Goal: Navigation & Orientation: Find specific page/section

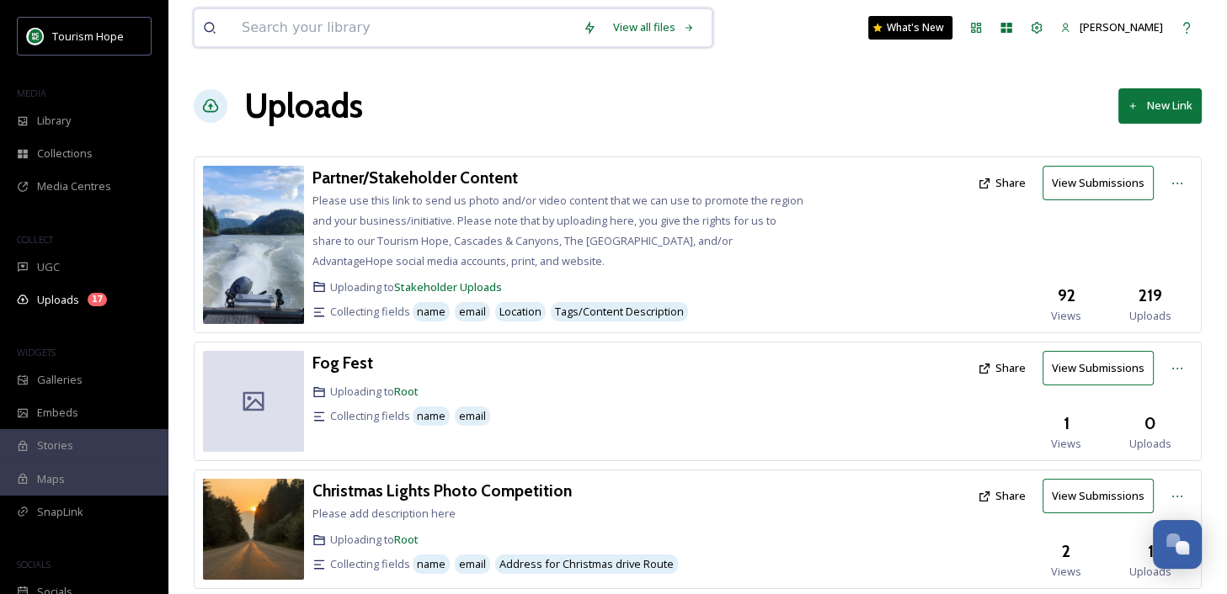
click at [260, 27] on input at bounding box center [403, 27] width 341 height 37
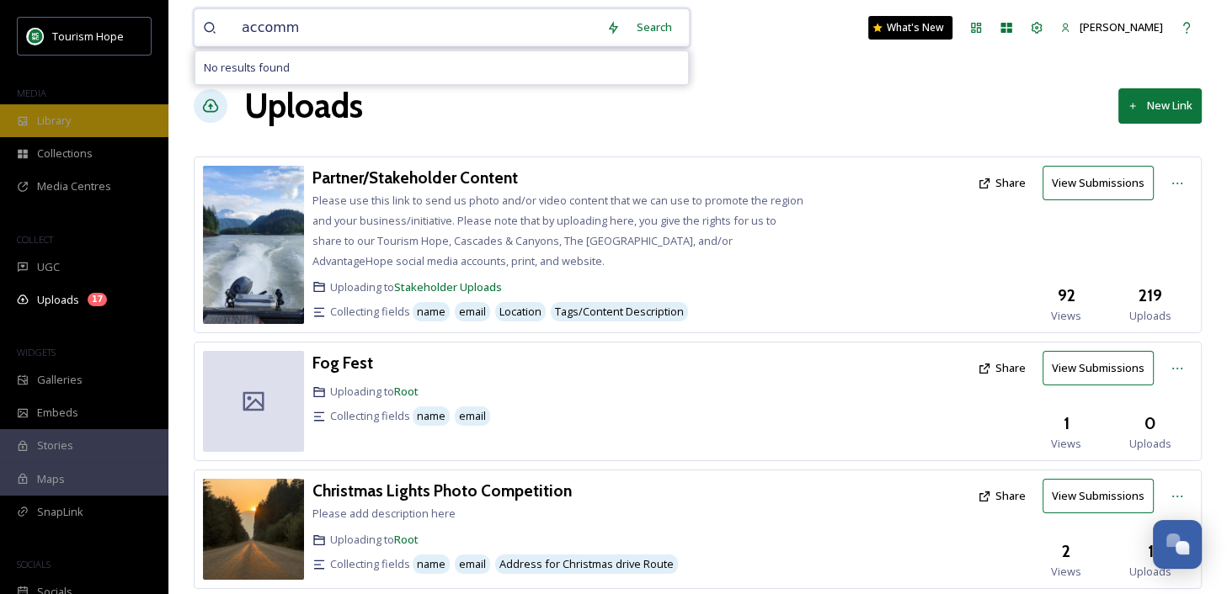
type input "accomm"
click at [88, 128] on div "Library" at bounding box center [84, 120] width 168 height 33
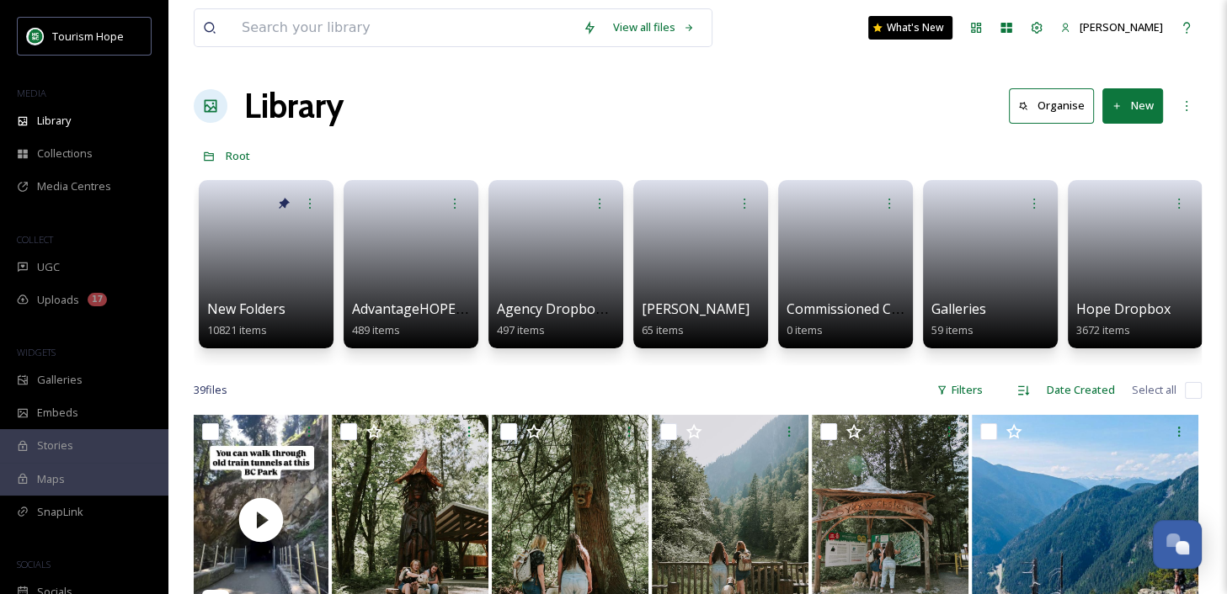
click at [266, 290] on link at bounding box center [266, 259] width 118 height 80
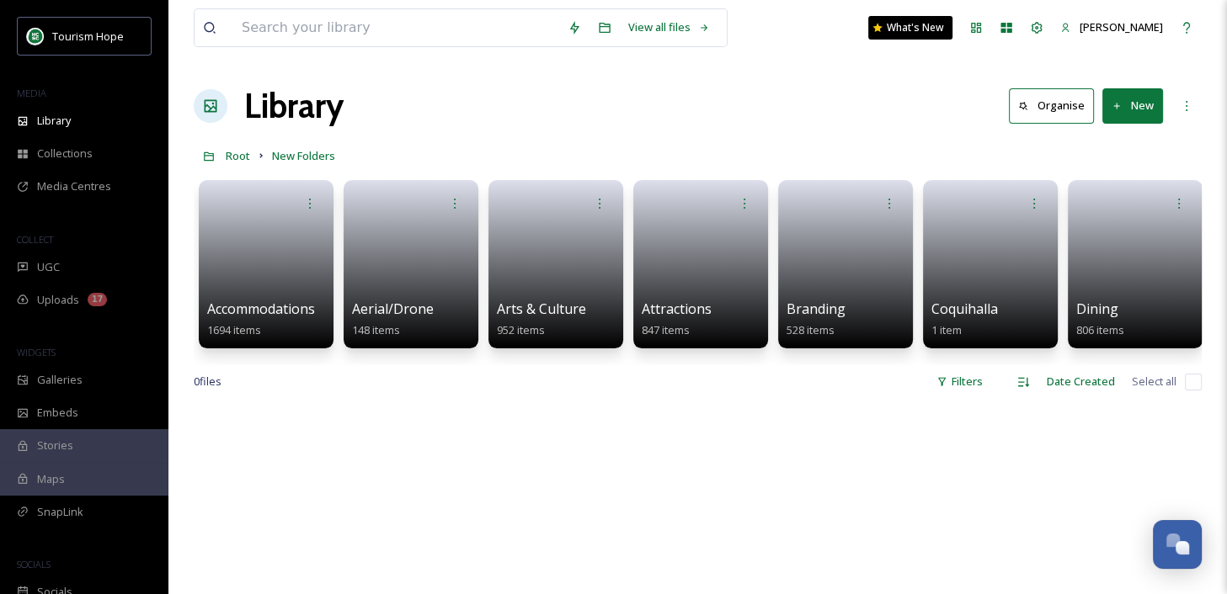
click at [266, 289] on link at bounding box center [266, 259] width 118 height 80
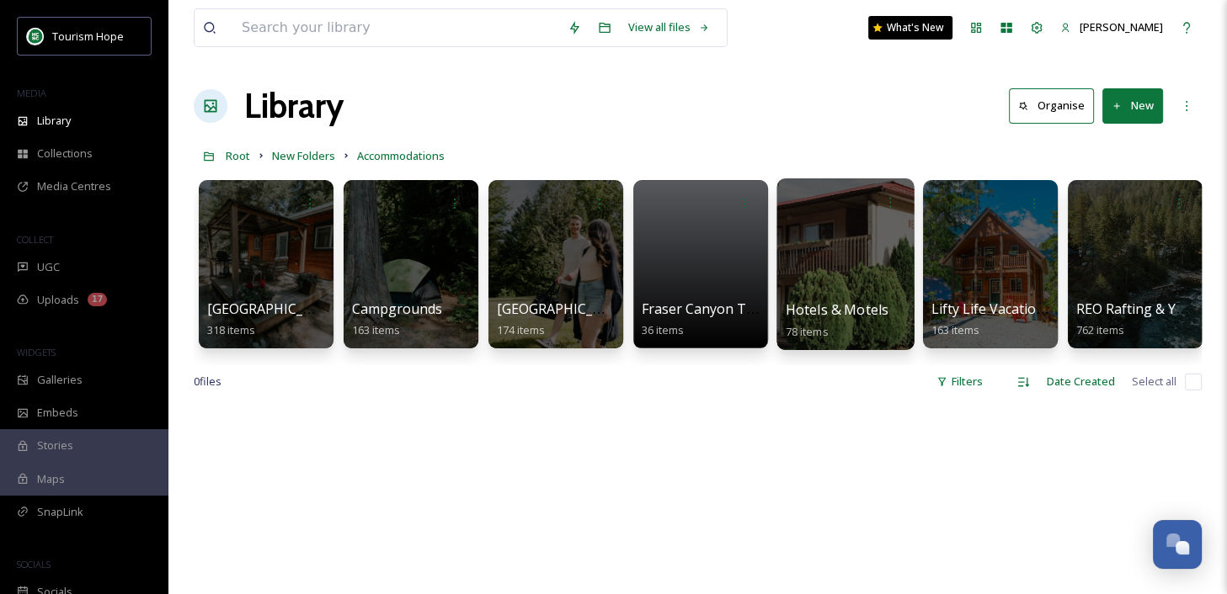
click at [886, 296] on div at bounding box center [844, 264] width 137 height 172
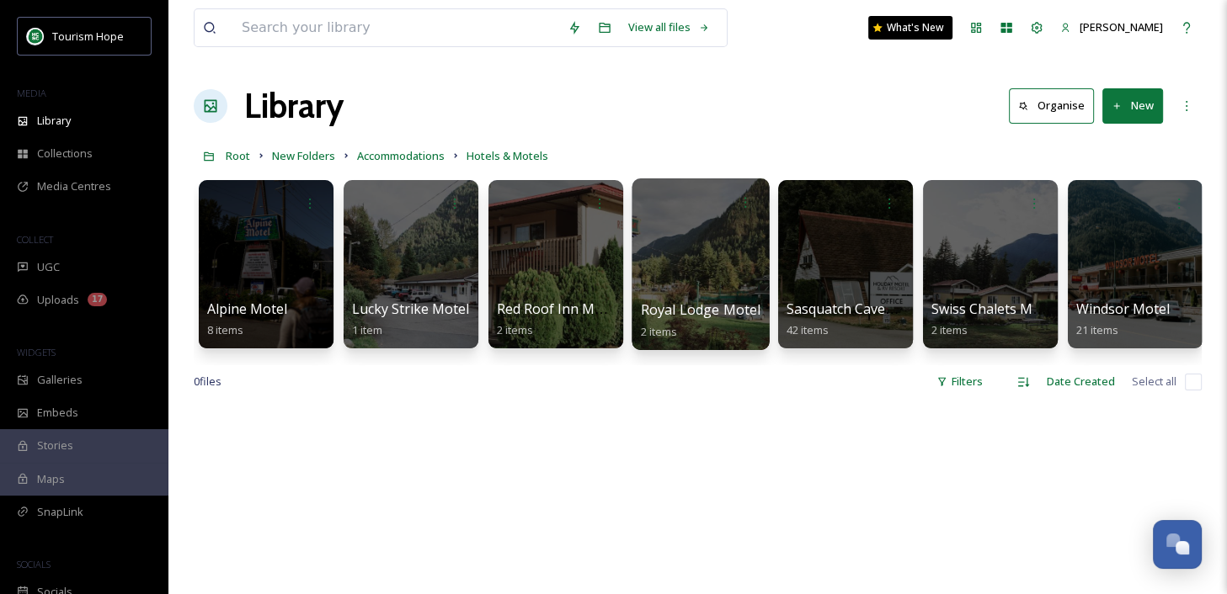
scroll to position [0, 6]
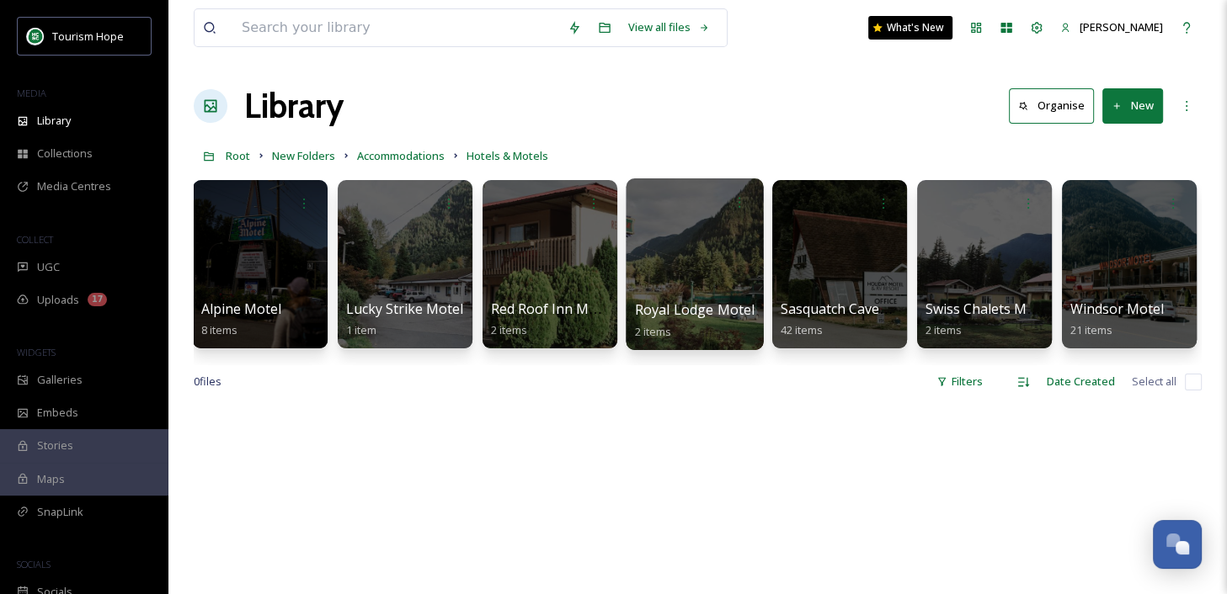
click at [663, 285] on div at bounding box center [693, 264] width 137 height 172
